Goal: Task Accomplishment & Management: Manage account settings

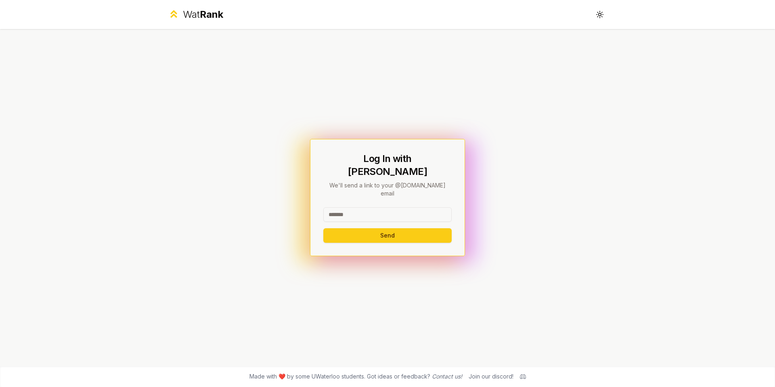
click at [387, 207] on input at bounding box center [387, 214] width 128 height 15
click at [387, 228] on button "Send" at bounding box center [387, 235] width 128 height 15
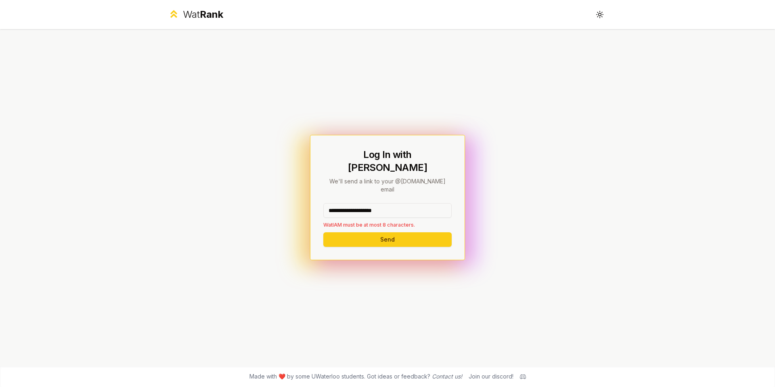
drag, startPoint x: 355, startPoint y: 199, endPoint x: 483, endPoint y: 199, distance: 128.4
click at [483, 199] on div "**********" at bounding box center [387, 197] width 465 height 337
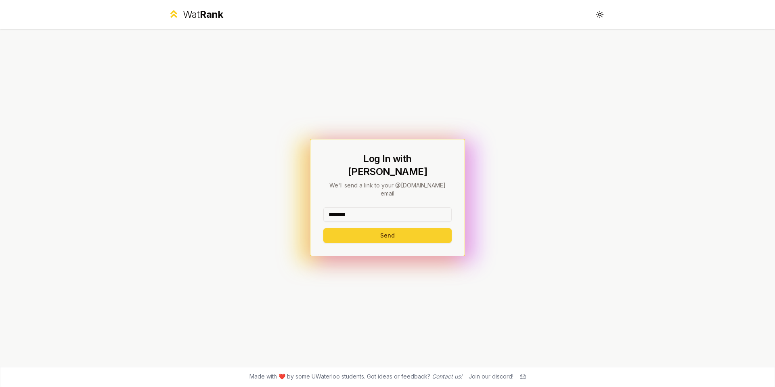
type input "********"
click at [344, 228] on button "Send" at bounding box center [387, 235] width 128 height 15
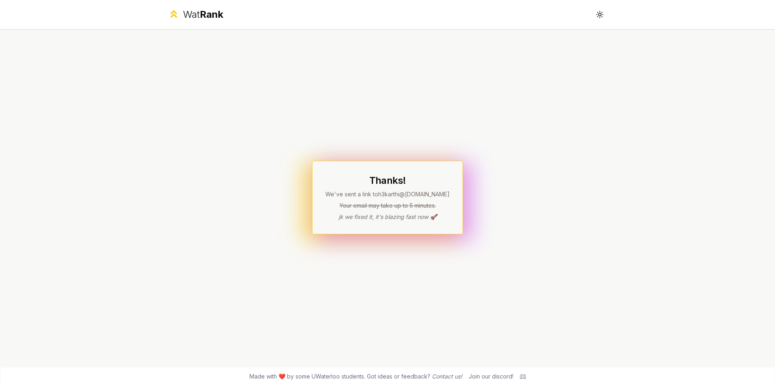
click at [402, 196] on p "We've sent a link to h3karthi @[DOMAIN_NAME]" at bounding box center [387, 194] width 124 height 8
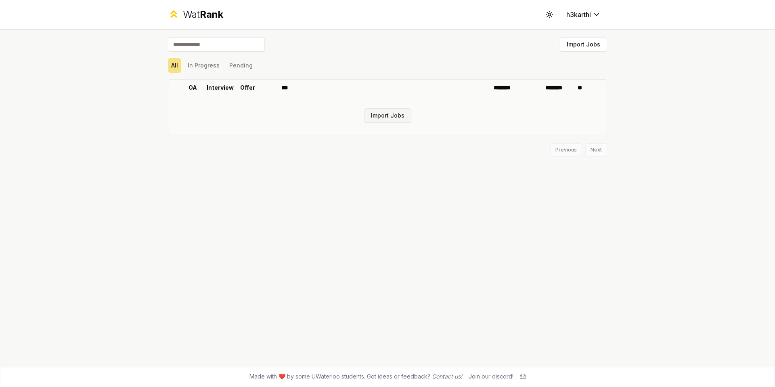
click at [386, 117] on button "Import Jobs" at bounding box center [387, 115] width 47 height 15
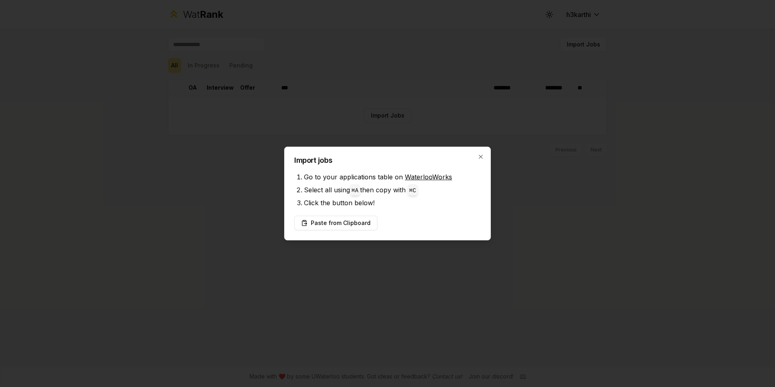
click at [358, 188] on code "⌘ A" at bounding box center [355, 190] width 7 height 6
click at [352, 223] on button "Paste from Clipboard" at bounding box center [335, 223] width 83 height 15
click at [340, 220] on button "Paste from Clipboard" at bounding box center [335, 223] width 83 height 15
click at [335, 217] on button "Paste from Clipboard" at bounding box center [335, 223] width 83 height 15
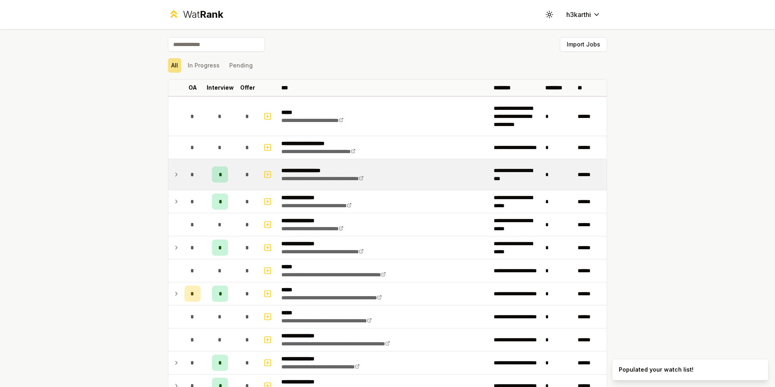
click at [174, 174] on icon at bounding box center [176, 175] width 6 height 10
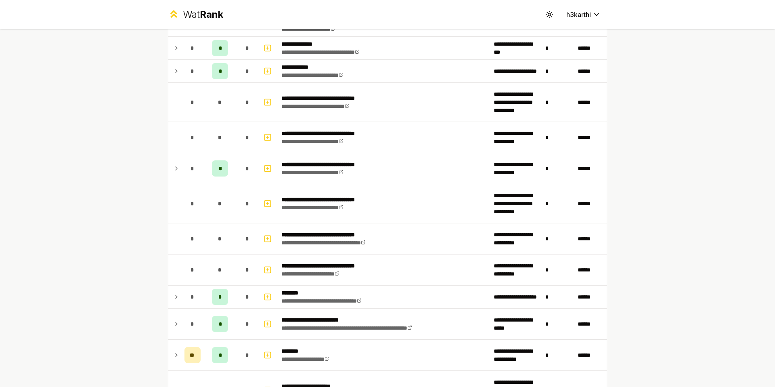
scroll to position [522, 0]
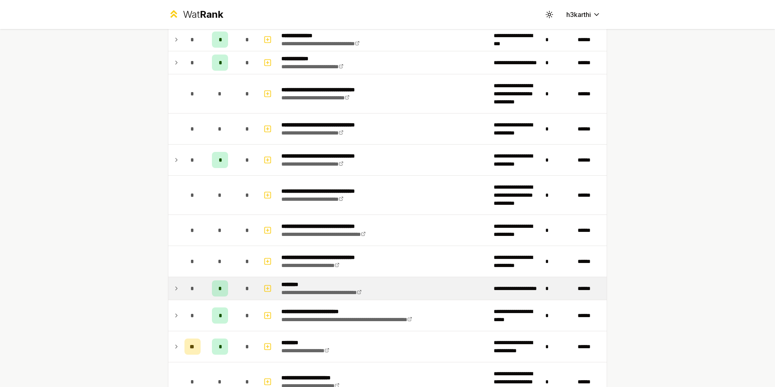
click at [176, 290] on icon at bounding box center [176, 288] width 6 height 10
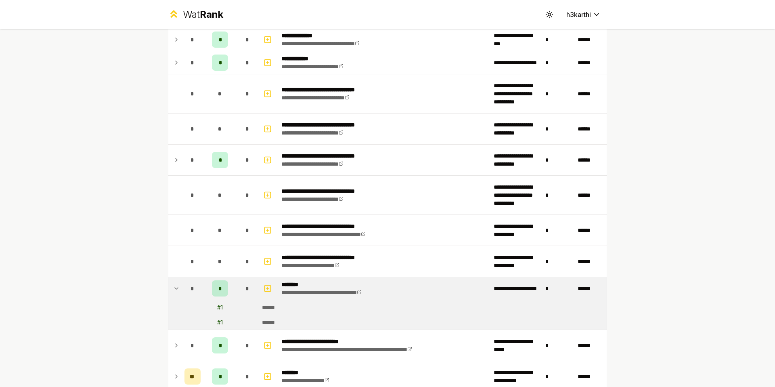
click at [176, 290] on icon at bounding box center [176, 288] width 6 height 10
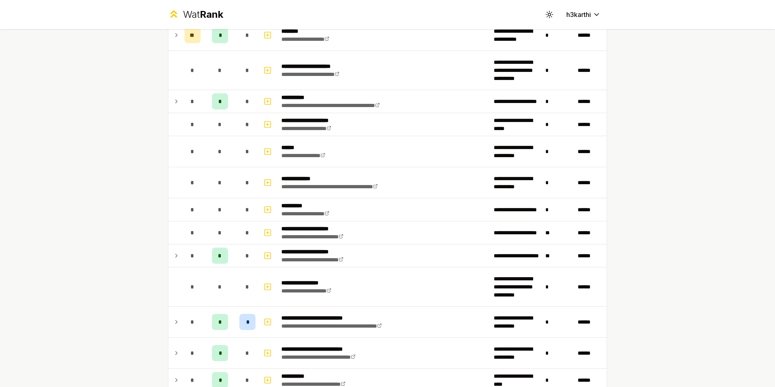
scroll to position [988, 0]
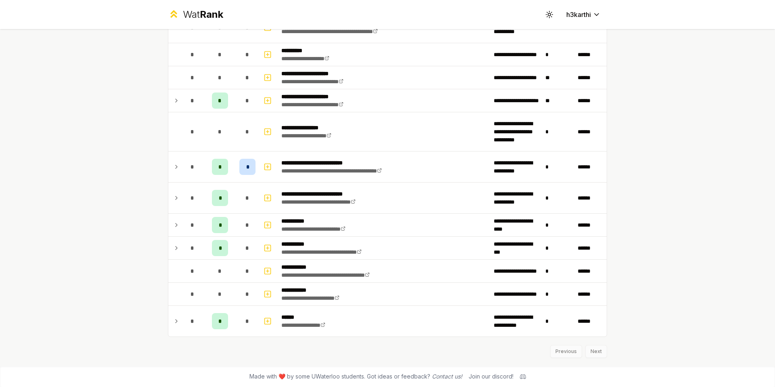
click at [597, 350] on div "Previous Next" at bounding box center [387, 347] width 439 height 21
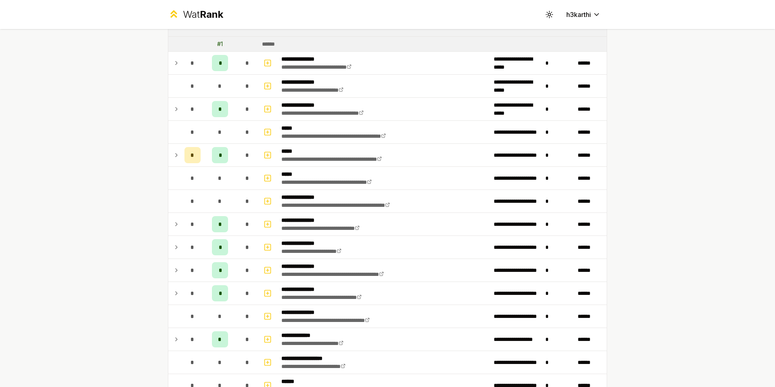
scroll to position [0, 0]
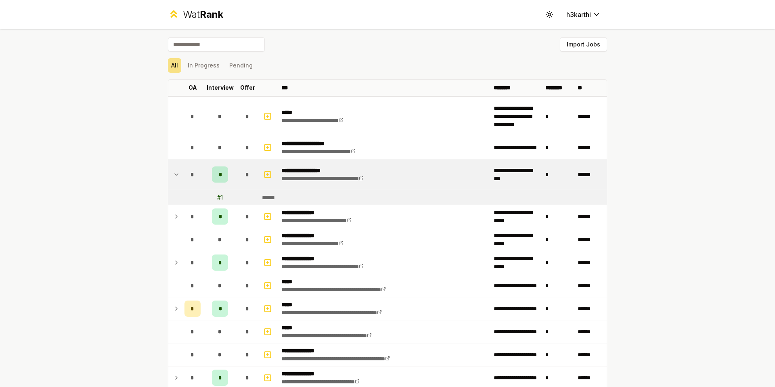
click at [177, 171] on icon at bounding box center [176, 175] width 6 height 10
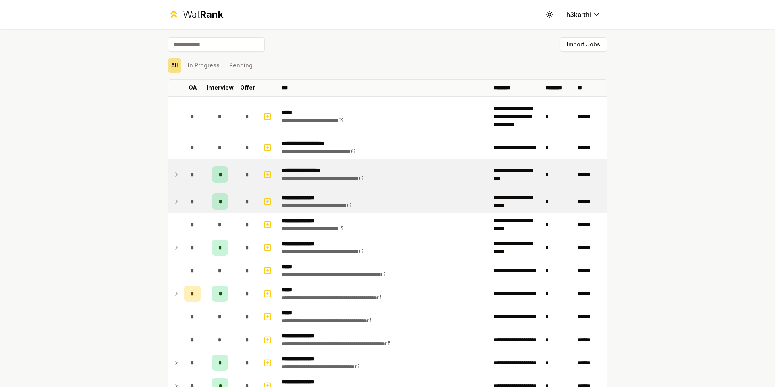
click at [222, 199] on div "*" at bounding box center [220, 201] width 16 height 16
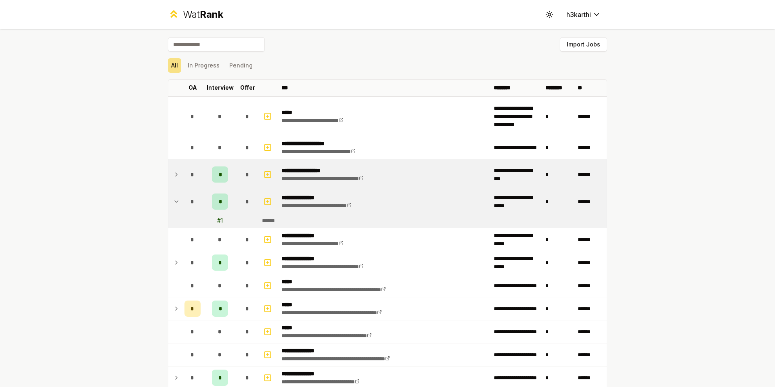
click at [273, 200] on td at bounding box center [268, 201] width 19 height 23
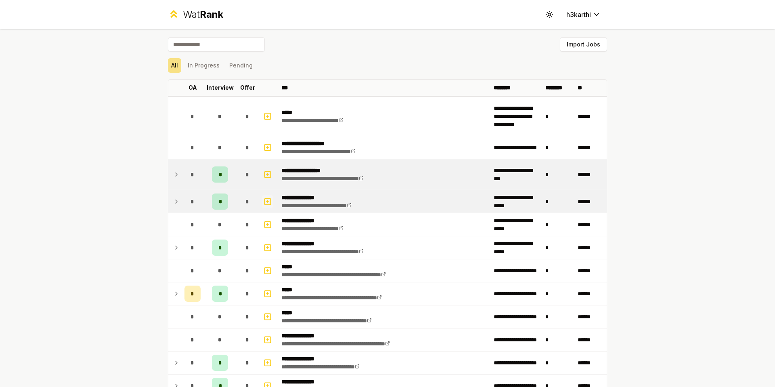
click at [268, 200] on icon "button" at bounding box center [268, 201] width 0 height 3
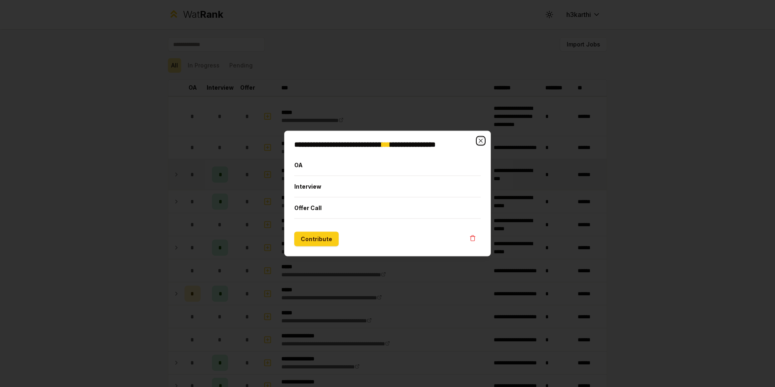
click at [479, 138] on icon "button" at bounding box center [480, 141] width 6 height 6
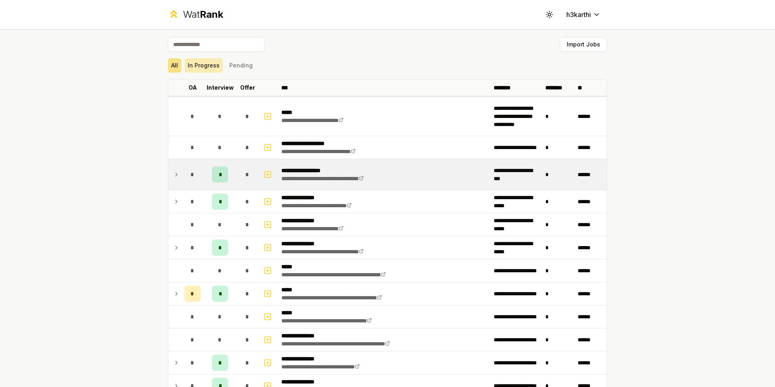
click at [205, 69] on button "In Progress" at bounding box center [203, 65] width 38 height 15
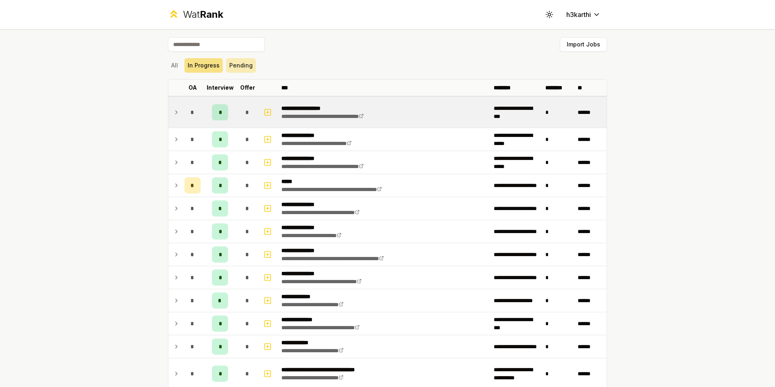
click at [239, 65] on button "Pending" at bounding box center [241, 65] width 30 height 15
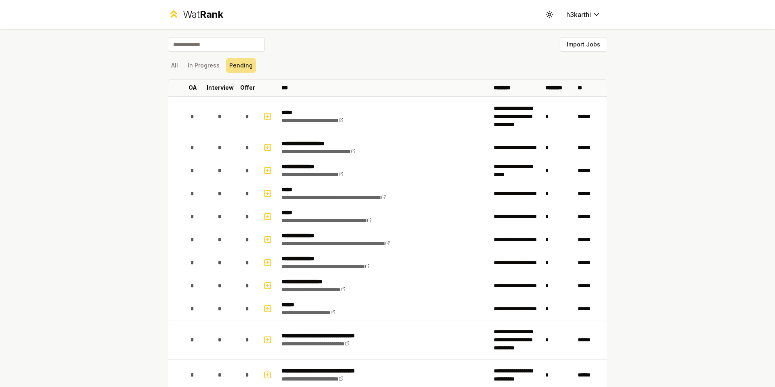
click at [203, 68] on button "In Progress" at bounding box center [203, 65] width 38 height 15
